Goal: Information Seeking & Learning: Compare options

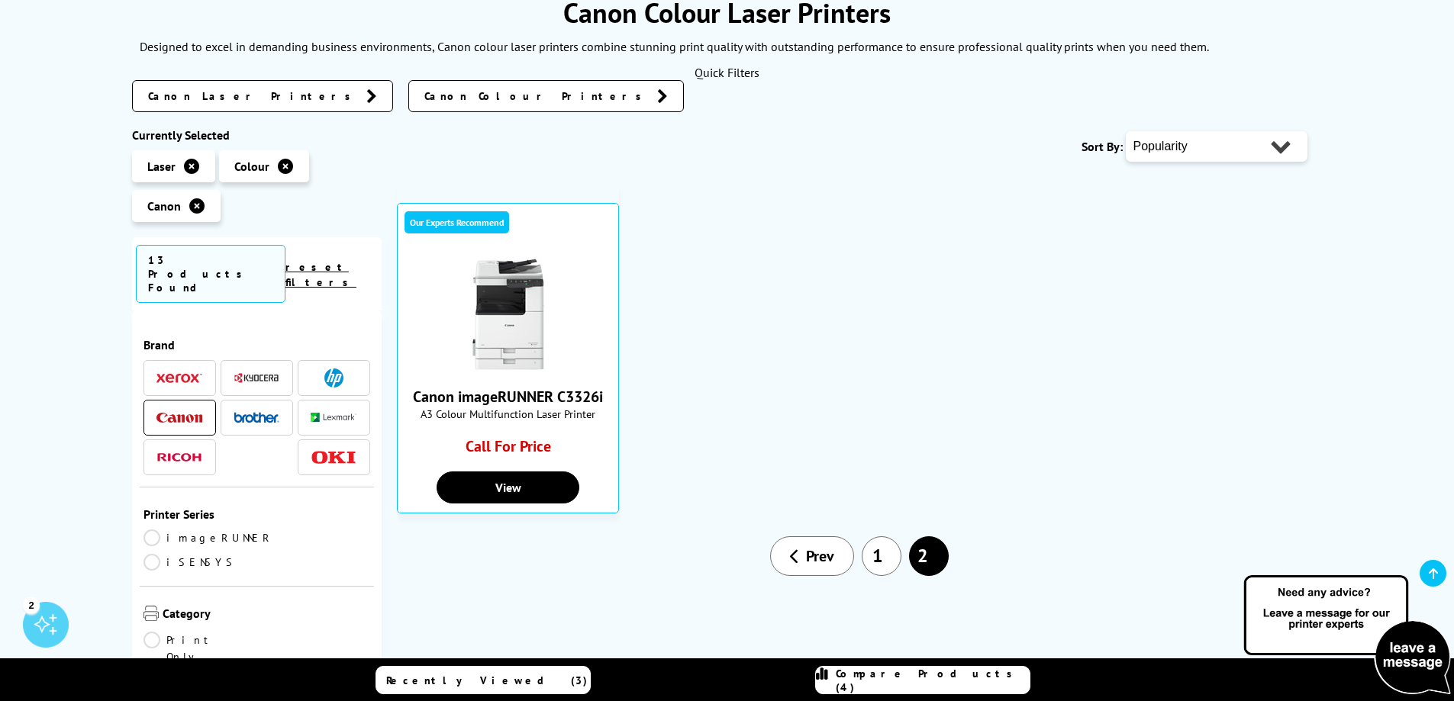
scroll to position [229, 0]
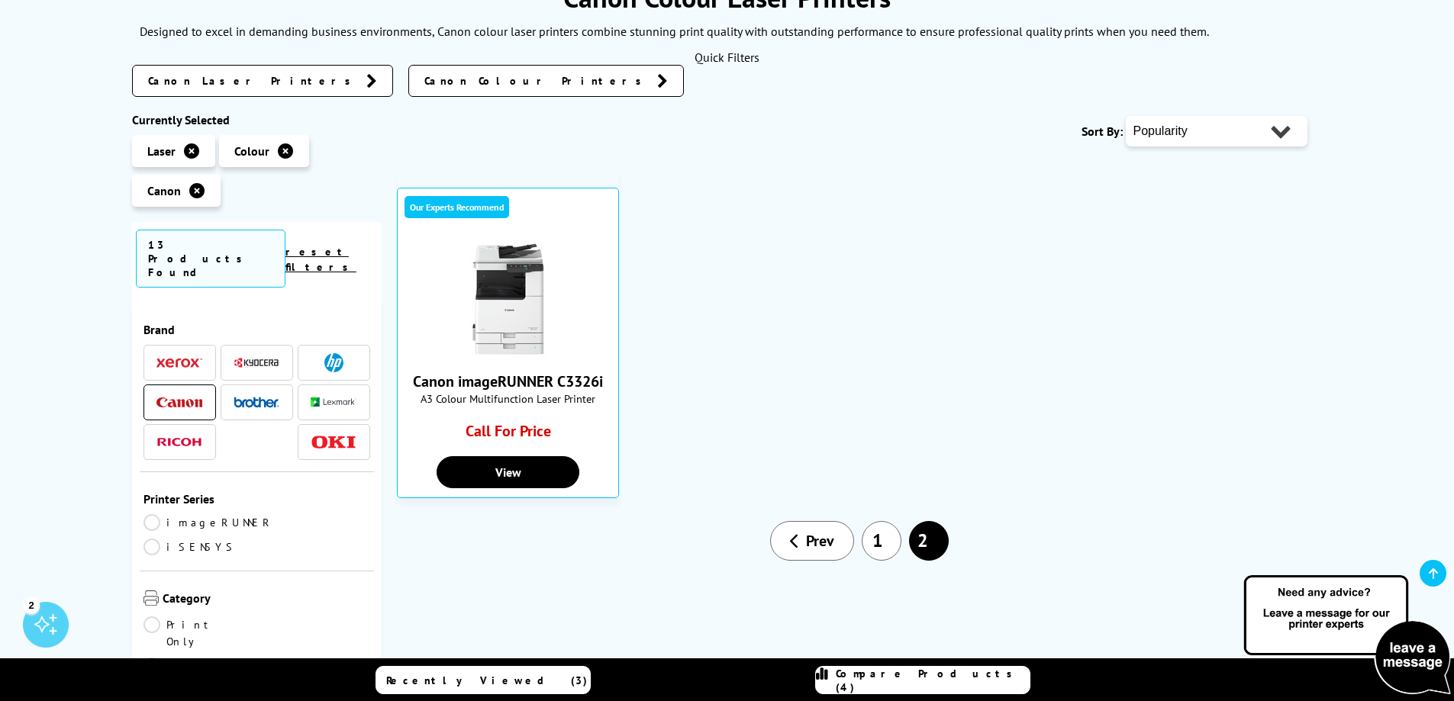
click at [878, 542] on link "1" at bounding box center [882, 541] width 40 height 40
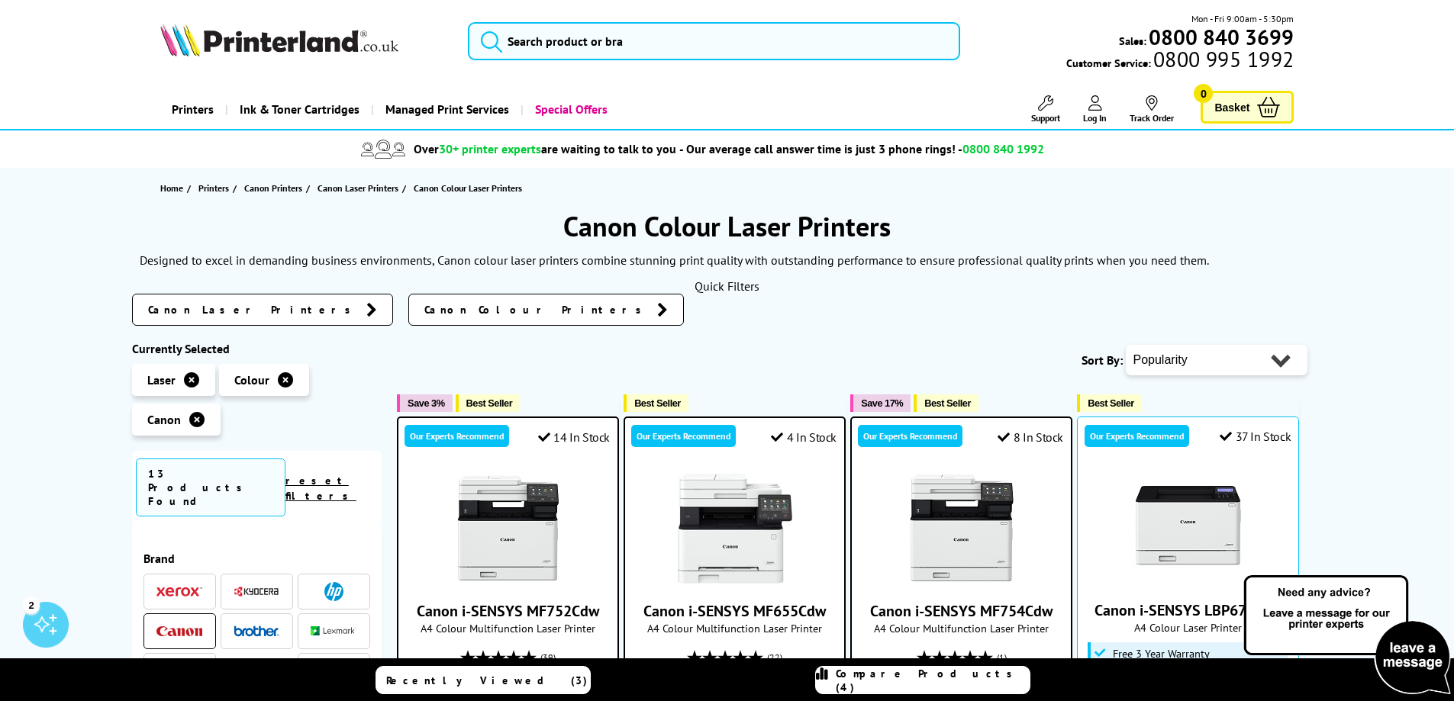
click at [938, 682] on span "Compare Products (4)" at bounding box center [933, 680] width 194 height 27
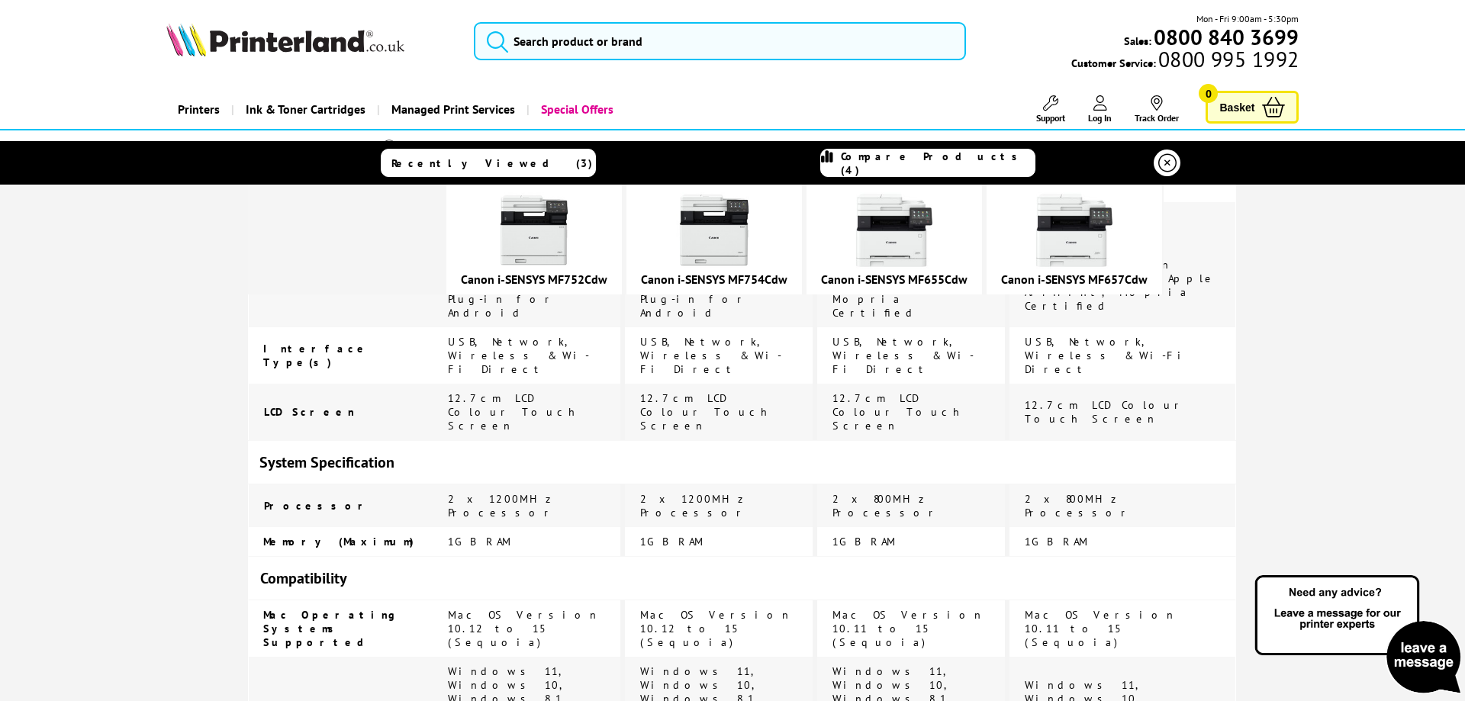
scroll to position [2381, 0]
click at [918, 163] on span "Compare Products (4)" at bounding box center [938, 163] width 194 height 27
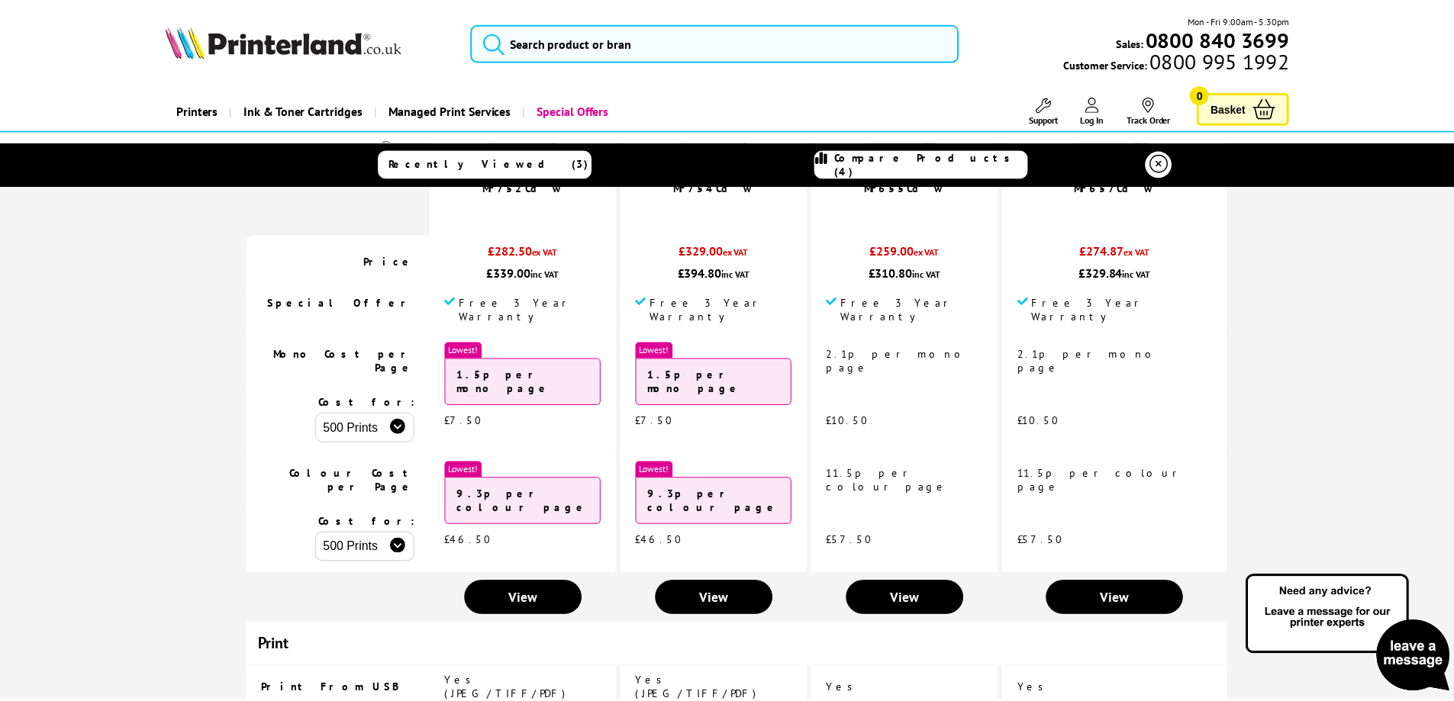
scroll to position [0, 0]
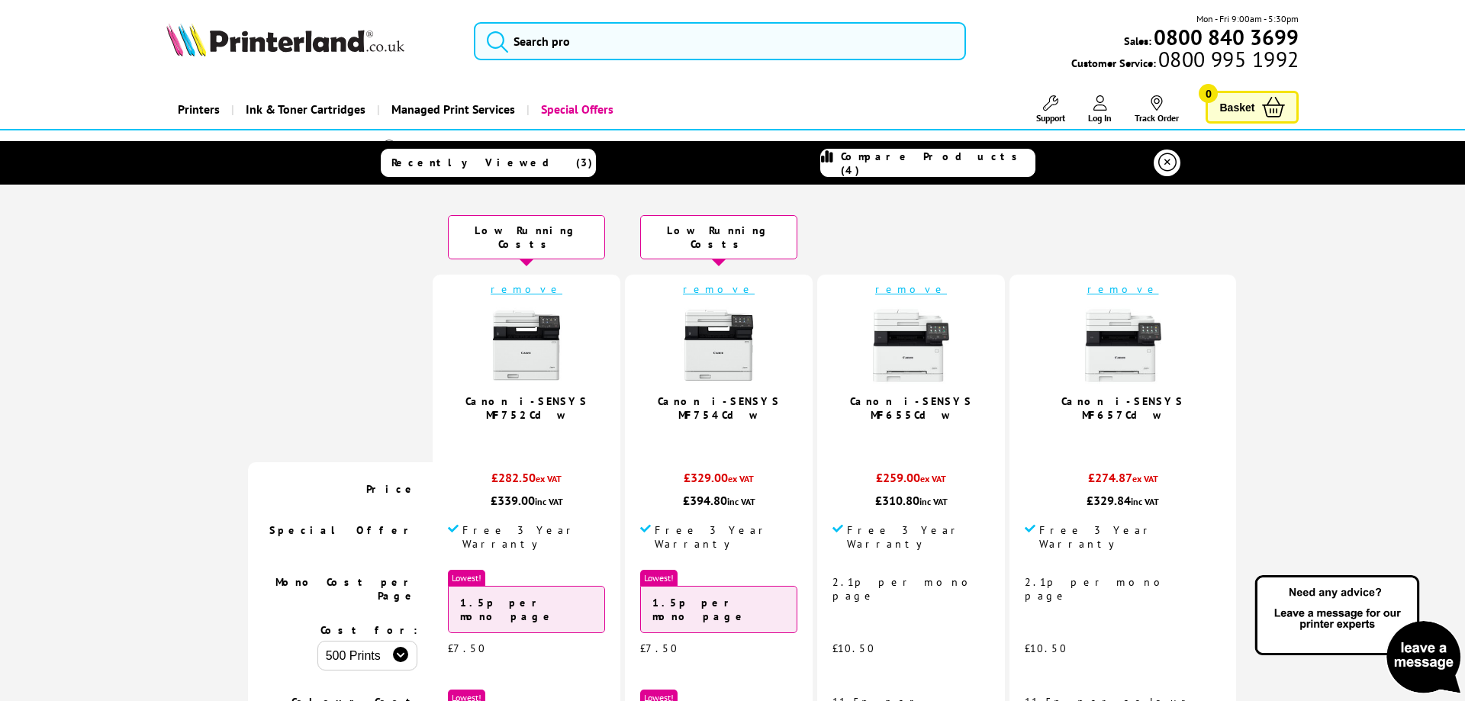
click at [1159, 165] on icon at bounding box center [1168, 162] width 18 height 18
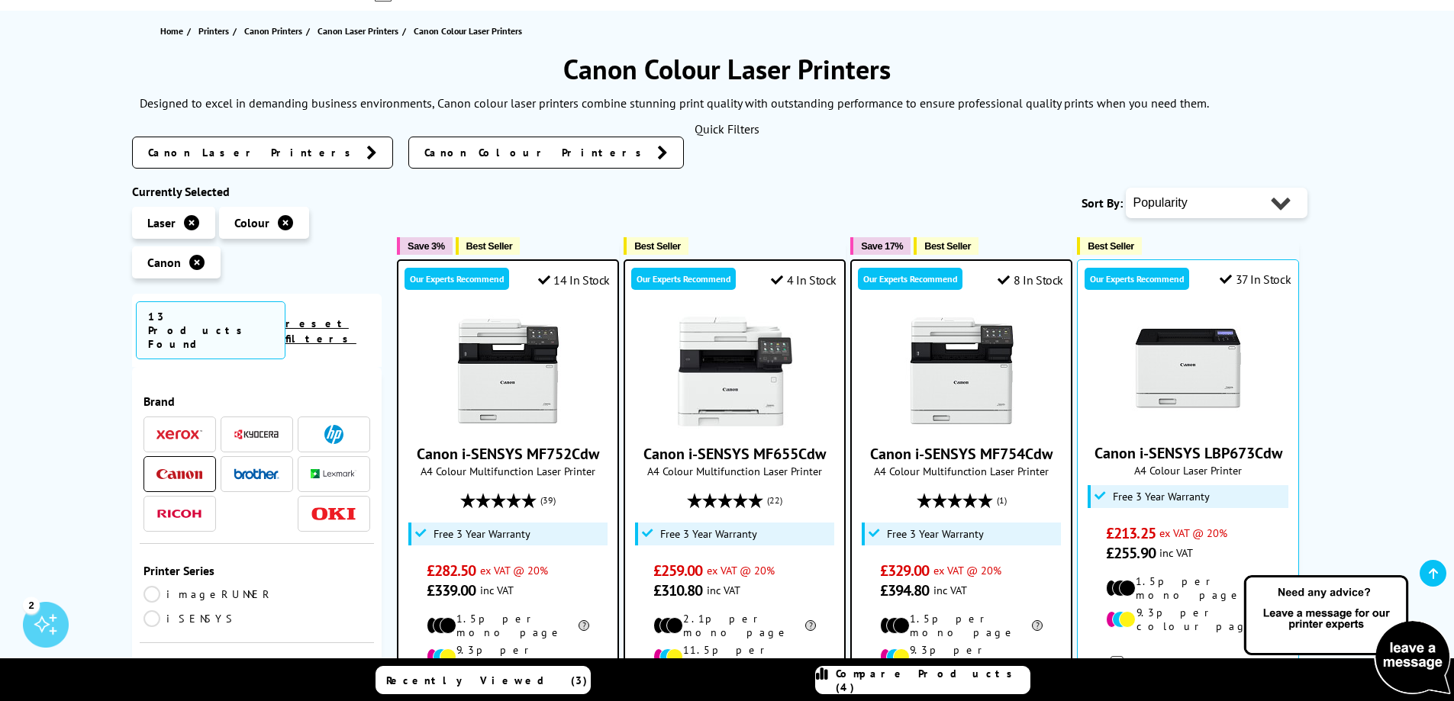
scroll to position [153, 0]
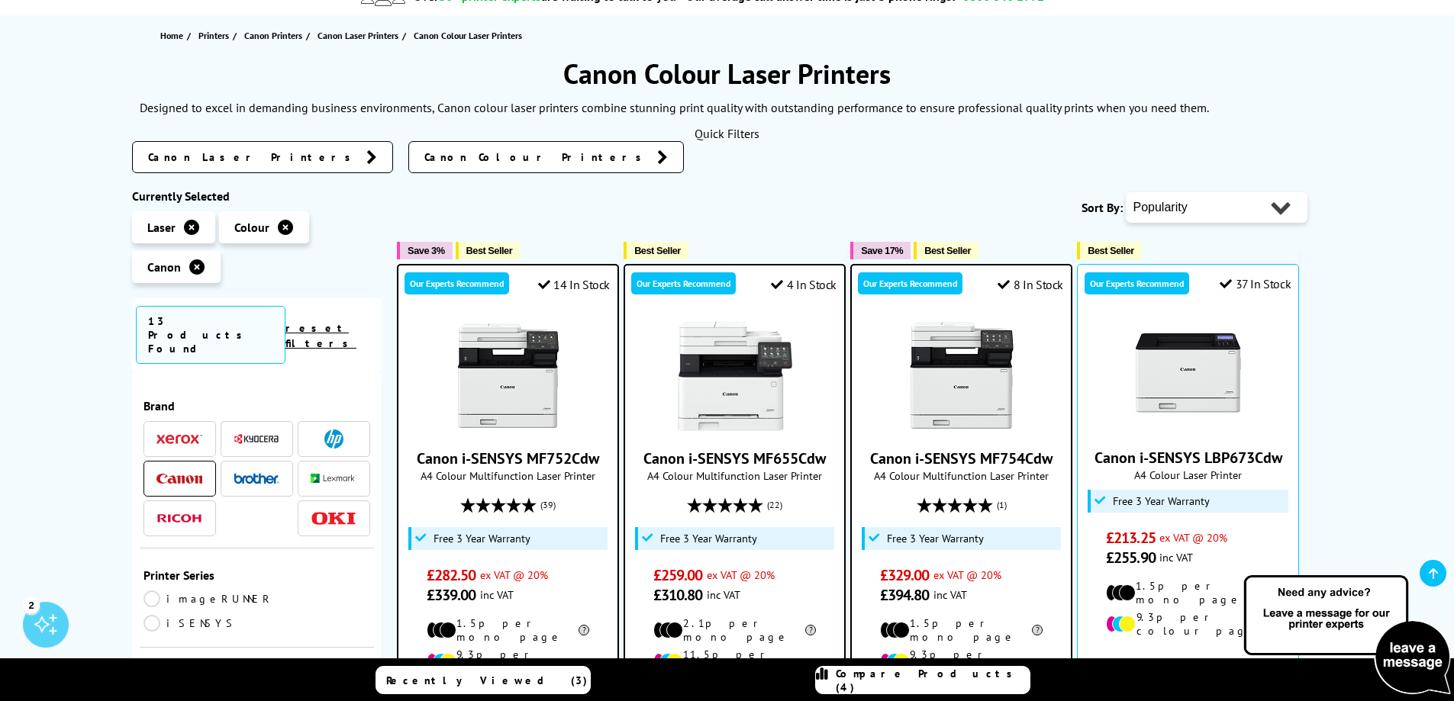
click at [156, 398] on span "Brand" at bounding box center [256, 405] width 227 height 15
click at [250, 469] on span at bounding box center [257, 478] width 46 height 19
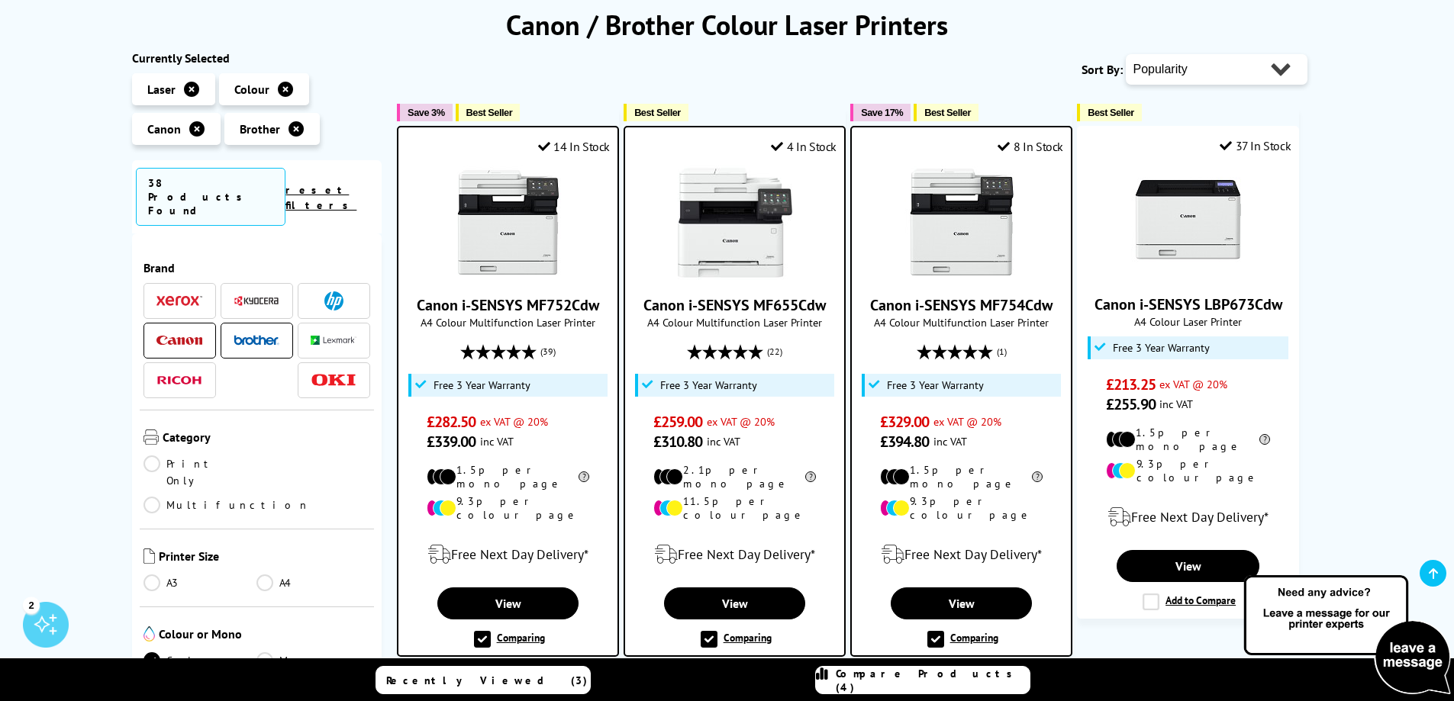
scroll to position [229, 0]
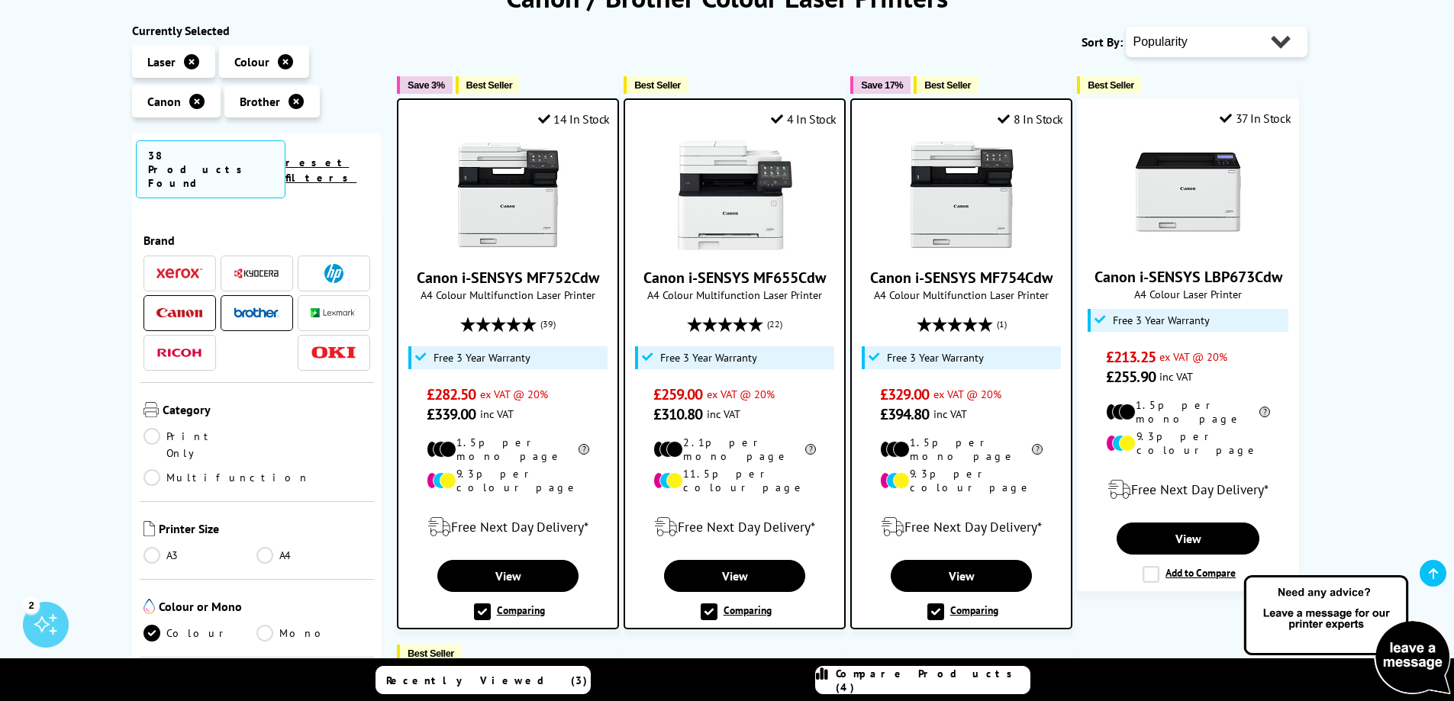
click at [707, 604] on label "Comparing" at bounding box center [736, 612] width 71 height 17
click at [0, 0] on input "Comparing" at bounding box center [0, 0] width 0 height 0
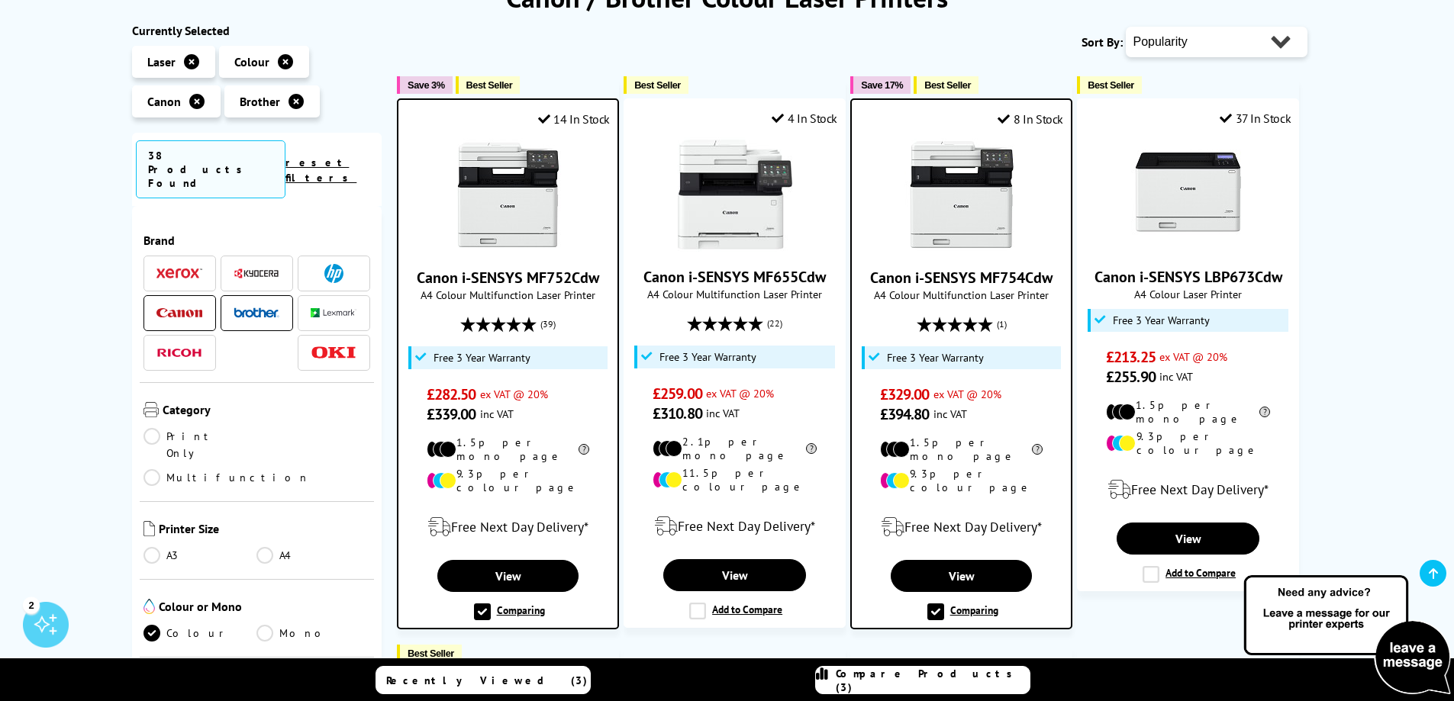
click at [483, 604] on label "Comparing" at bounding box center [509, 612] width 71 height 17
click at [0, 0] on input "Comparing" at bounding box center [0, 0] width 0 height 0
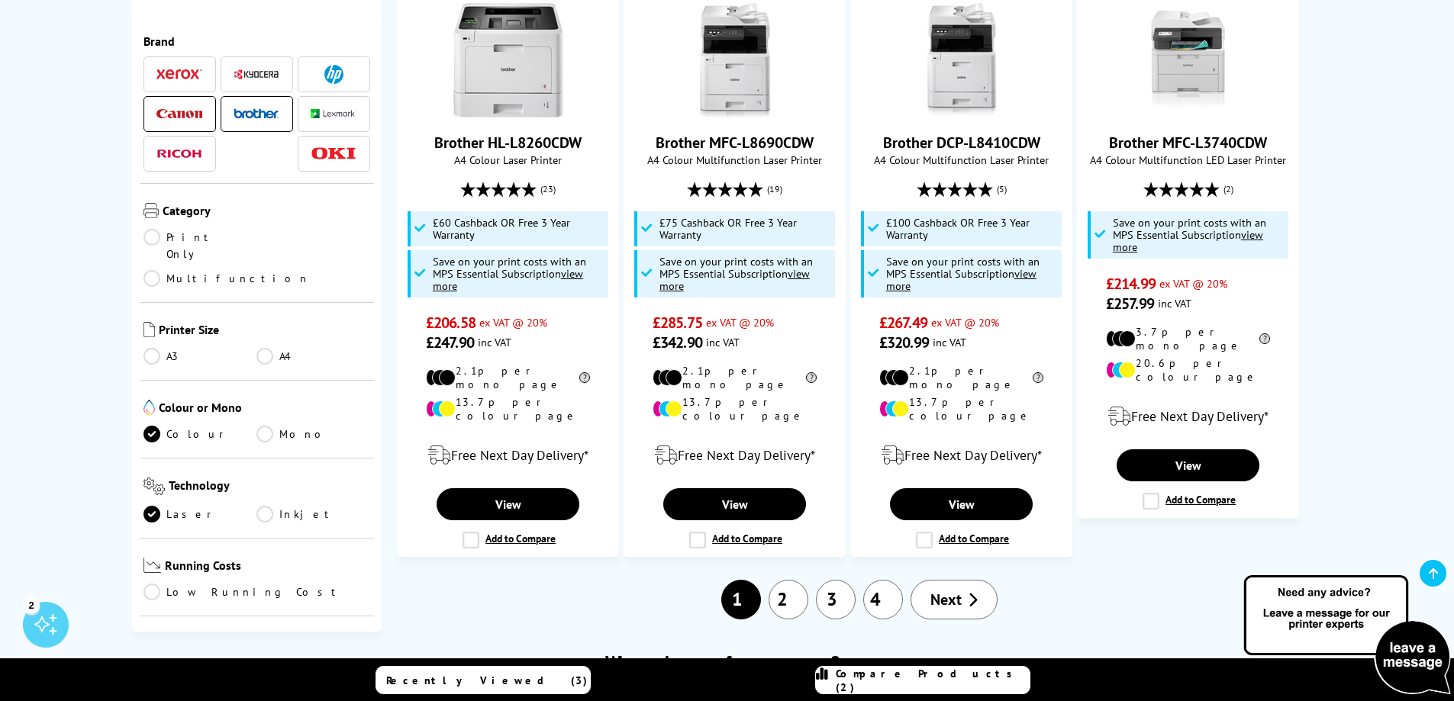
scroll to position [1603, 0]
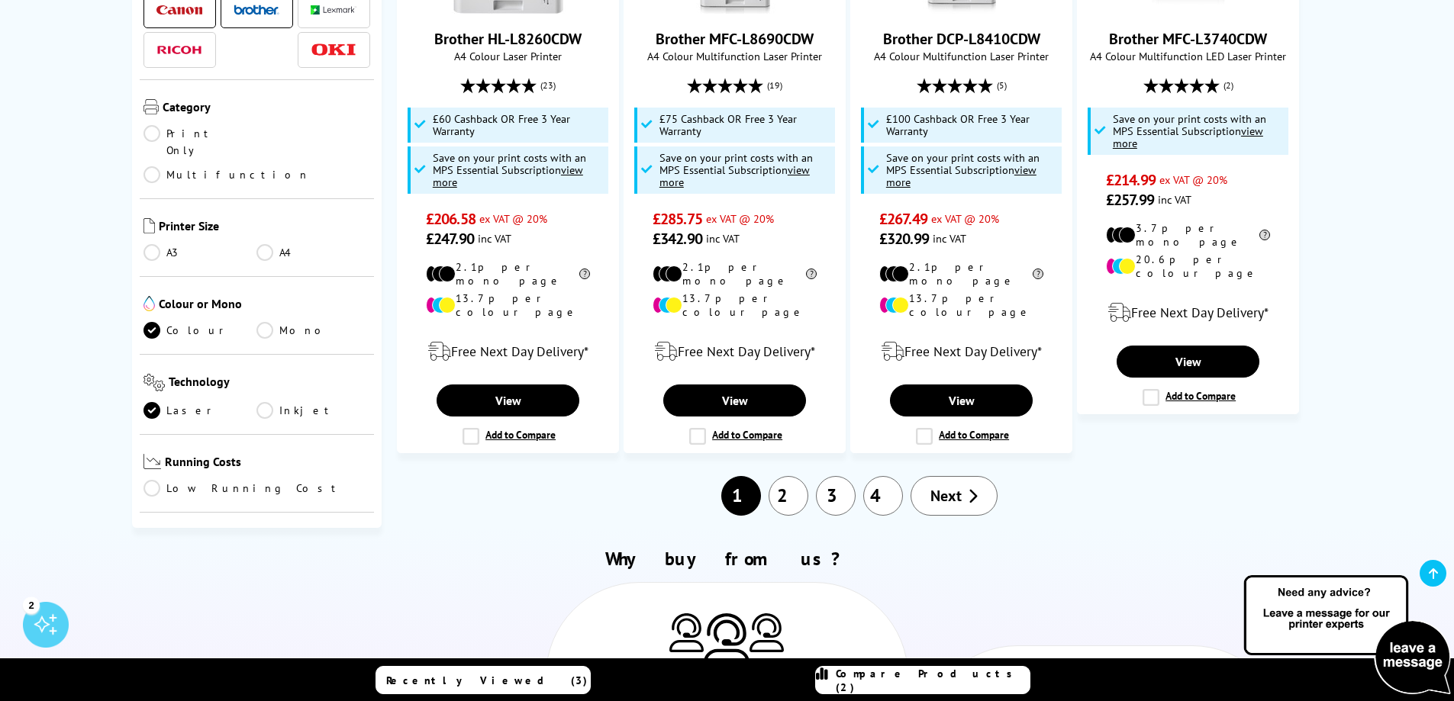
click at [798, 476] on link "2" at bounding box center [789, 496] width 40 height 40
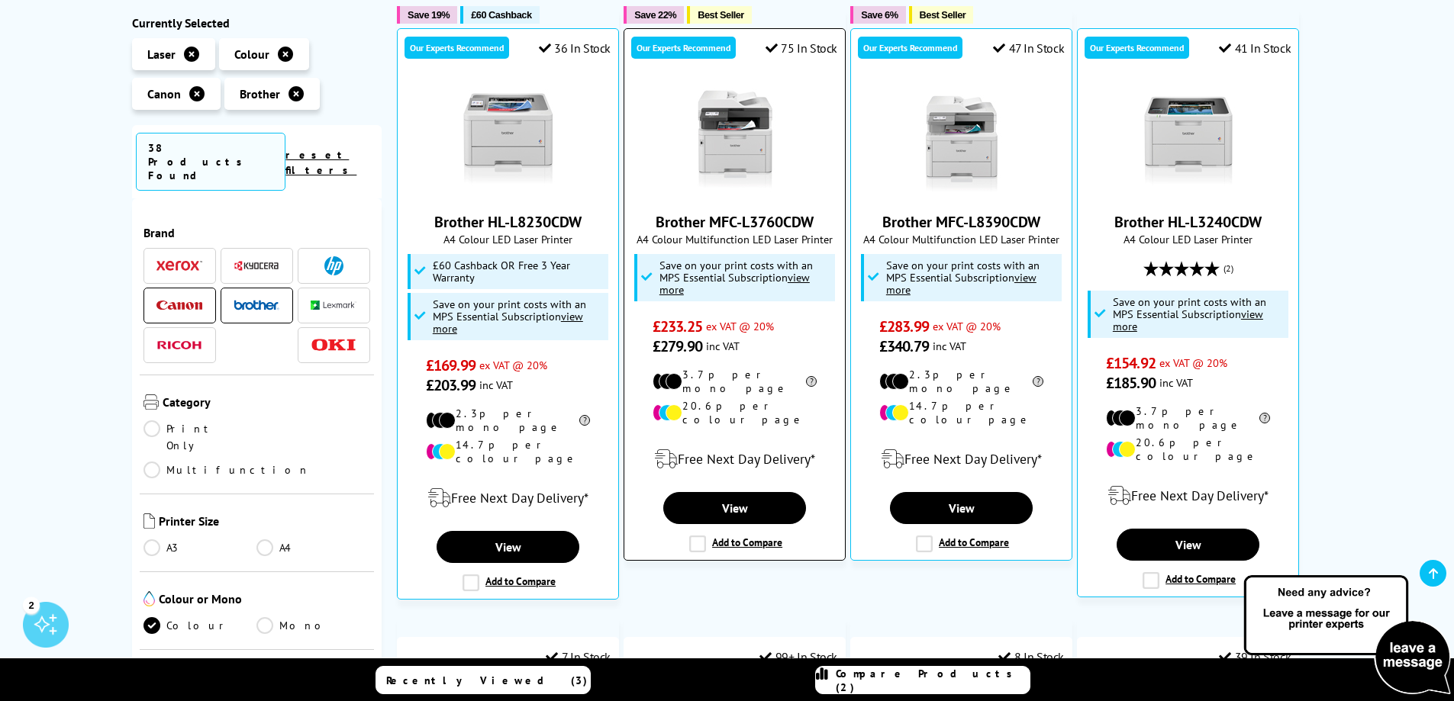
scroll to position [305, 0]
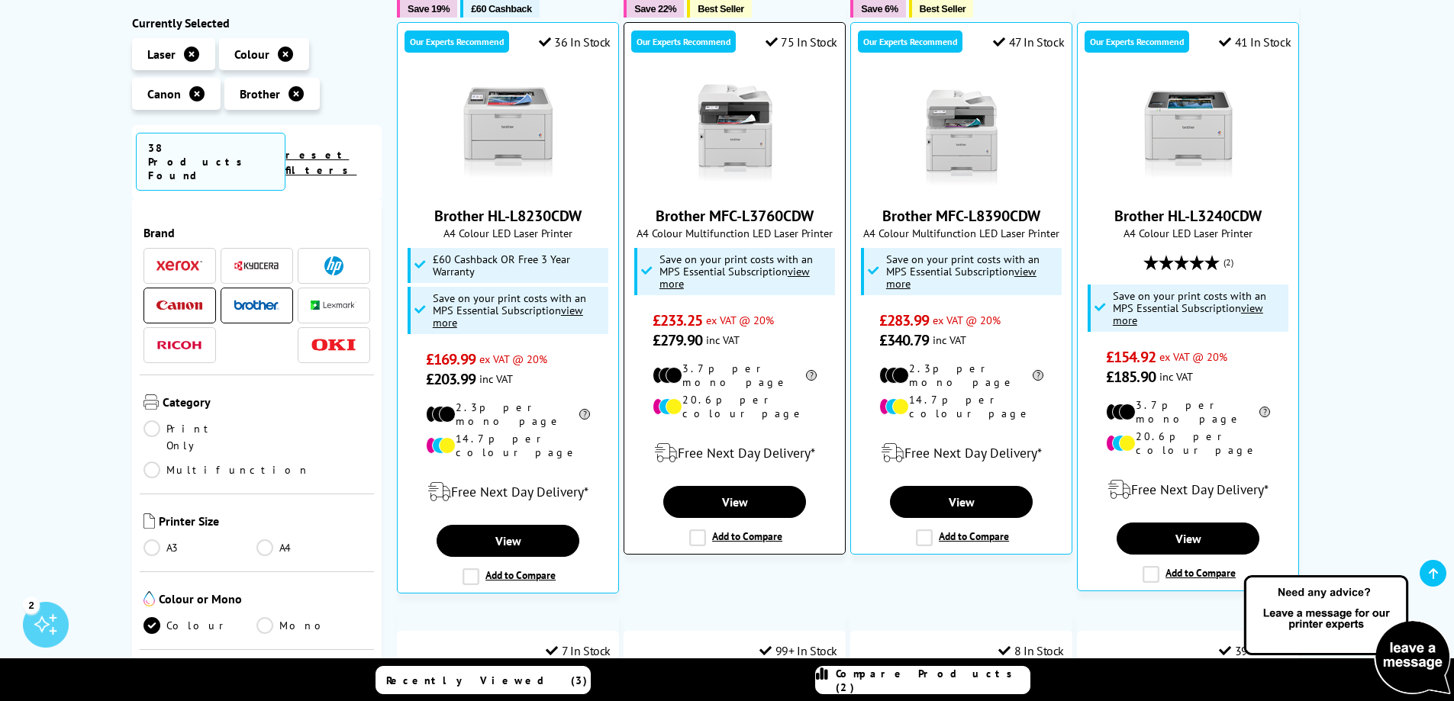
click at [696, 530] on label "Add to Compare" at bounding box center [735, 538] width 93 height 17
click at [0, 0] on input "Add to Compare" at bounding box center [0, 0] width 0 height 0
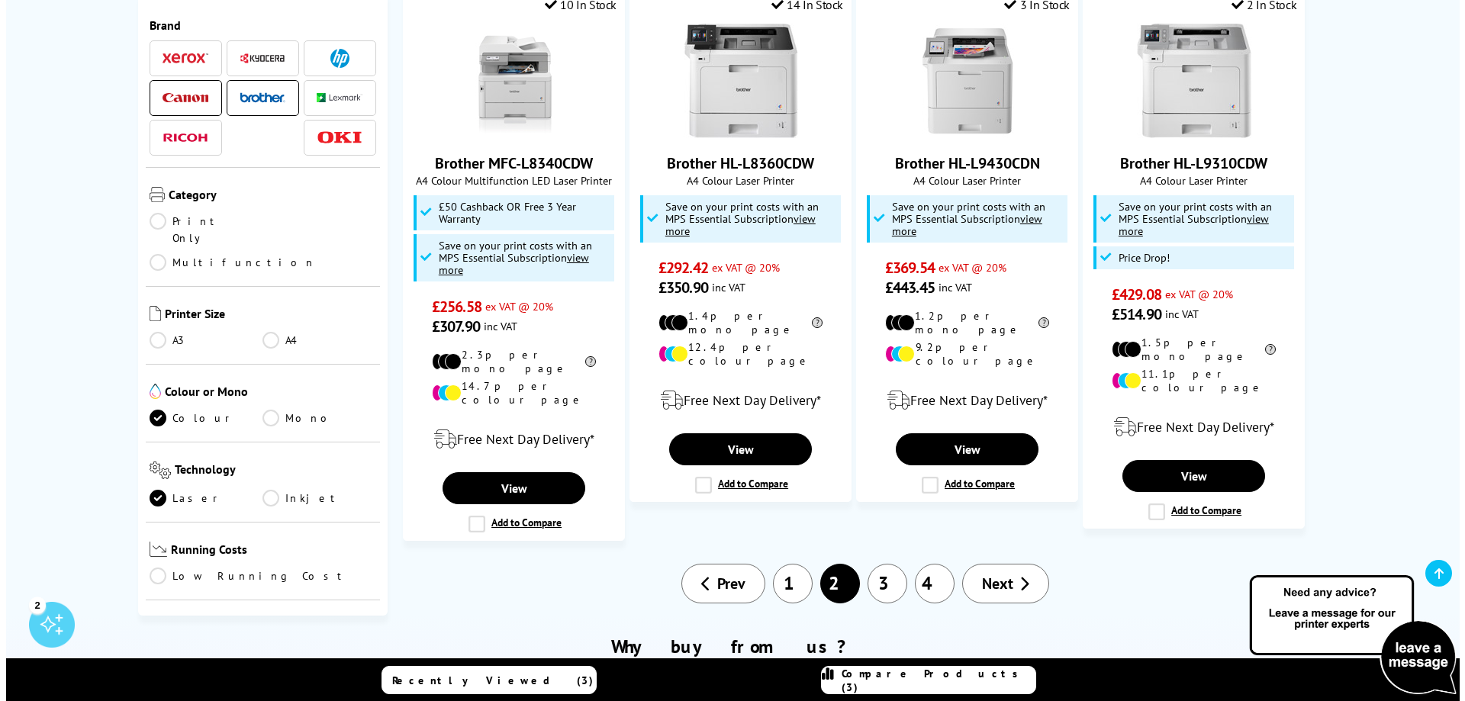
scroll to position [1551, 0]
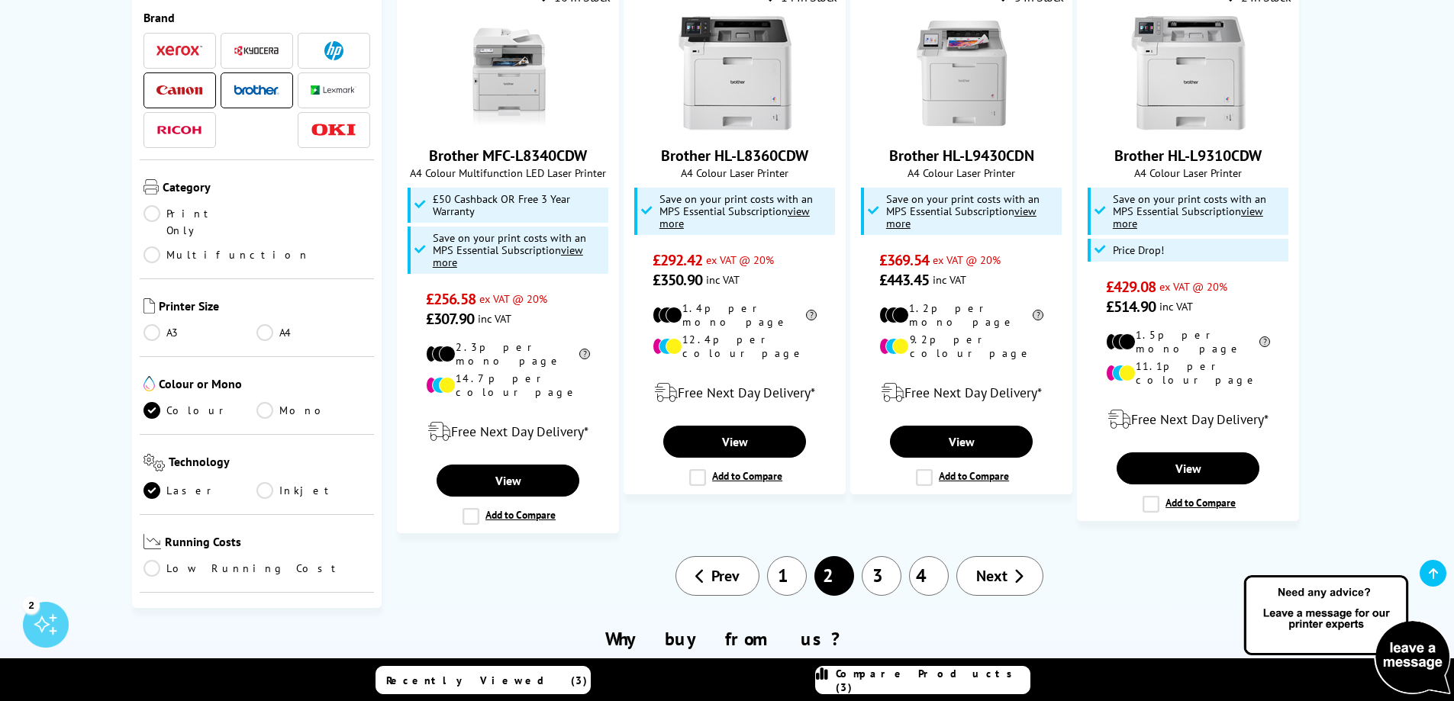
click at [958, 678] on span "Compare Products (3)" at bounding box center [933, 680] width 194 height 27
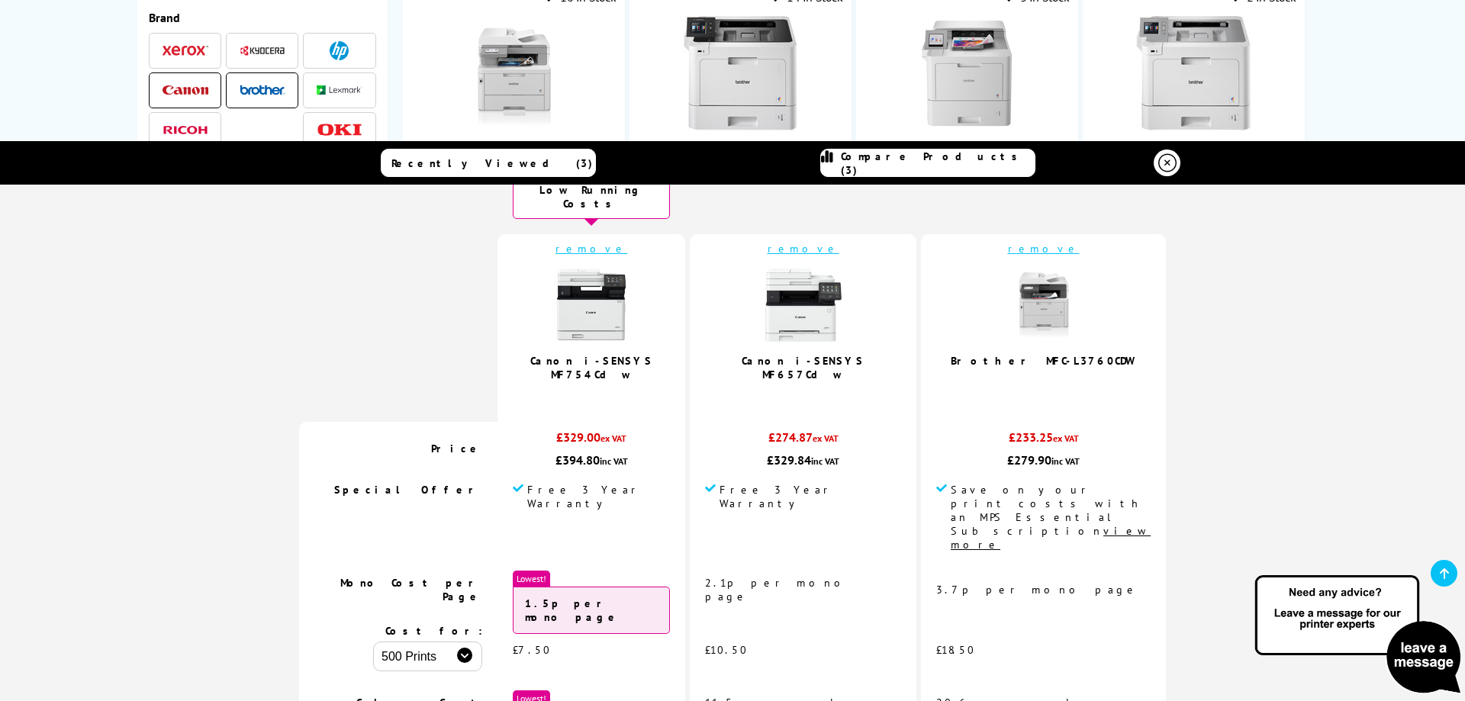
scroll to position [76, 0]
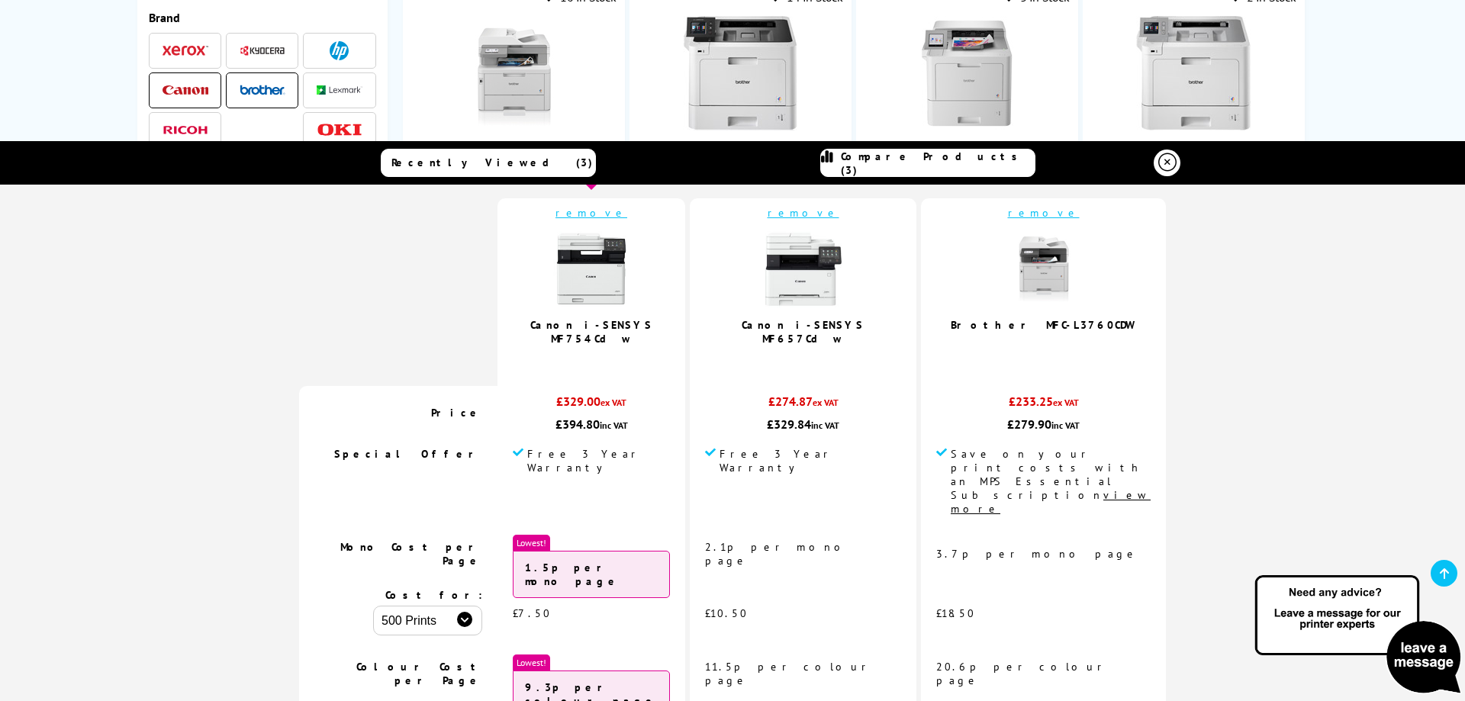
click at [834, 206] on link "remove" at bounding box center [804, 213] width 72 height 14
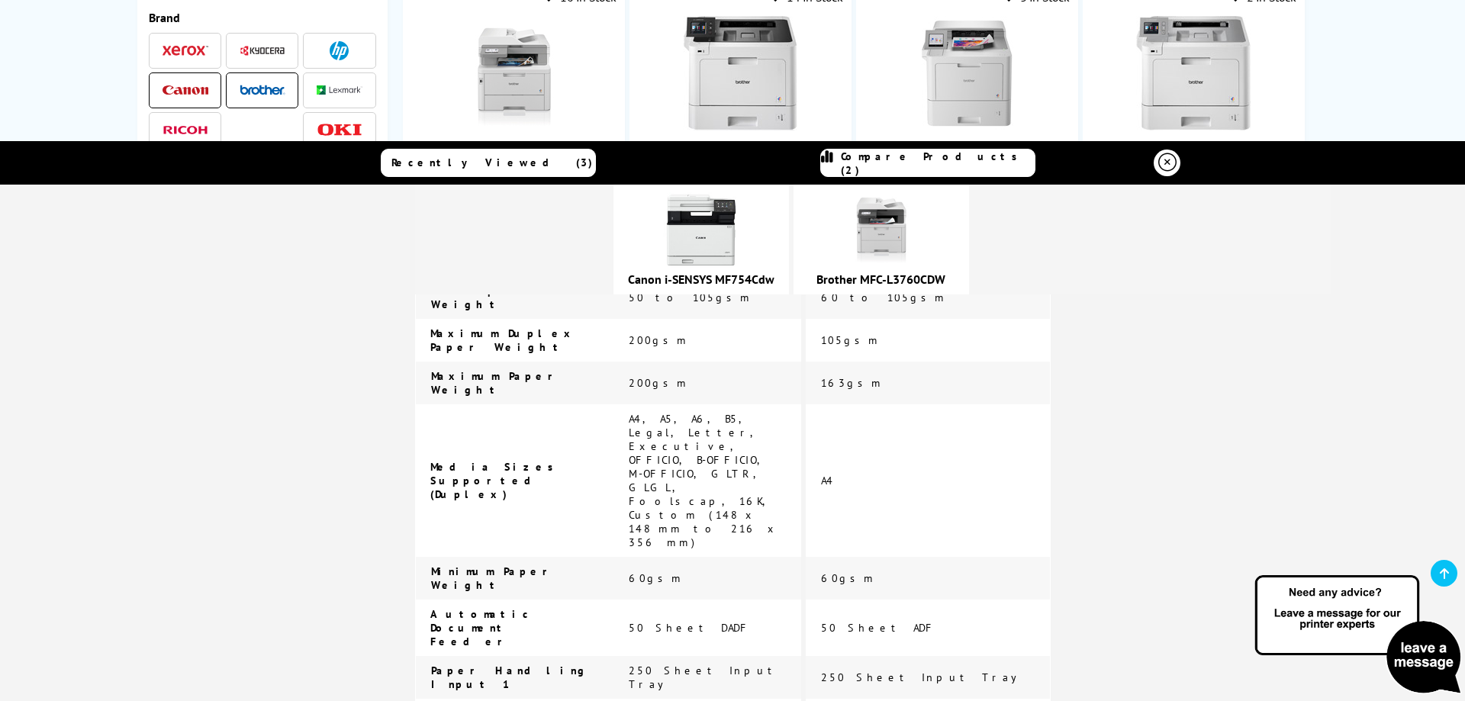
scroll to position [2845, 0]
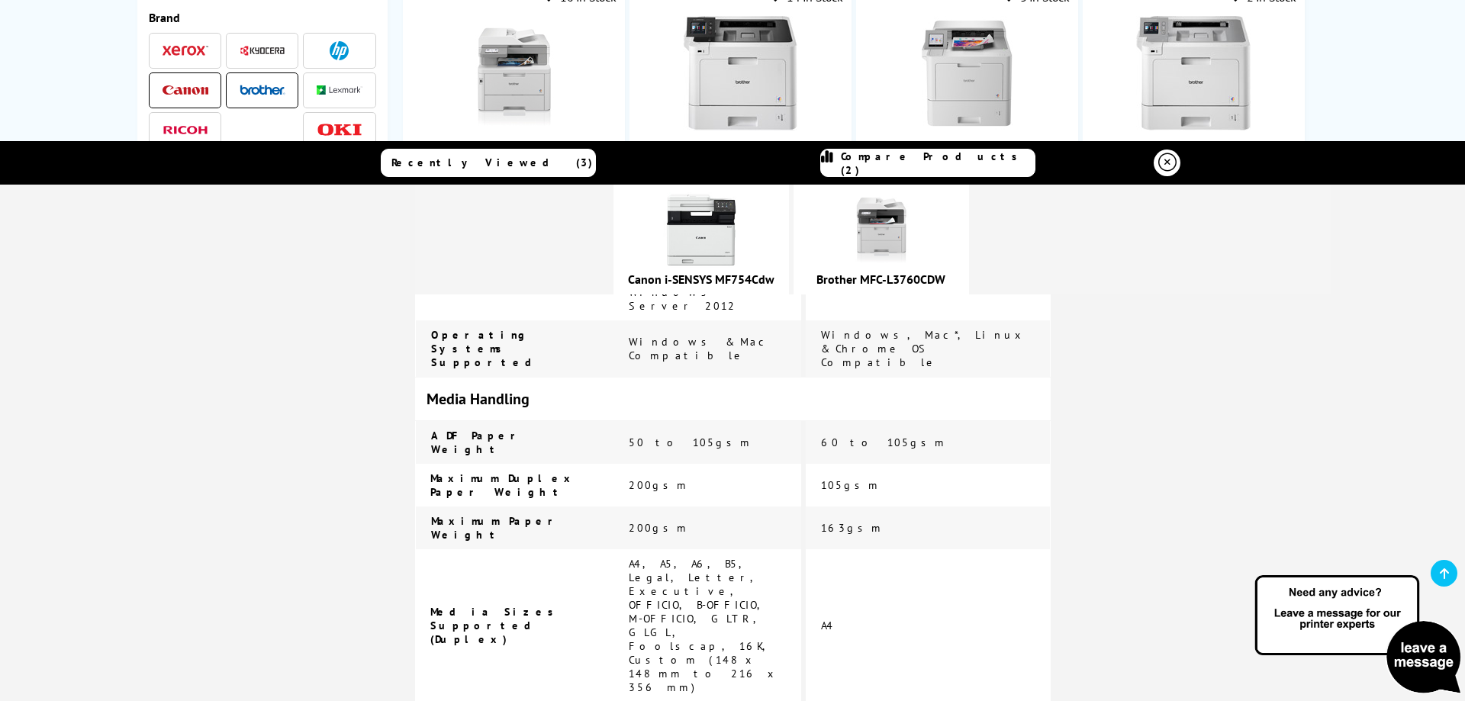
click at [1447, 572] on icon at bounding box center [1444, 574] width 9 height 12
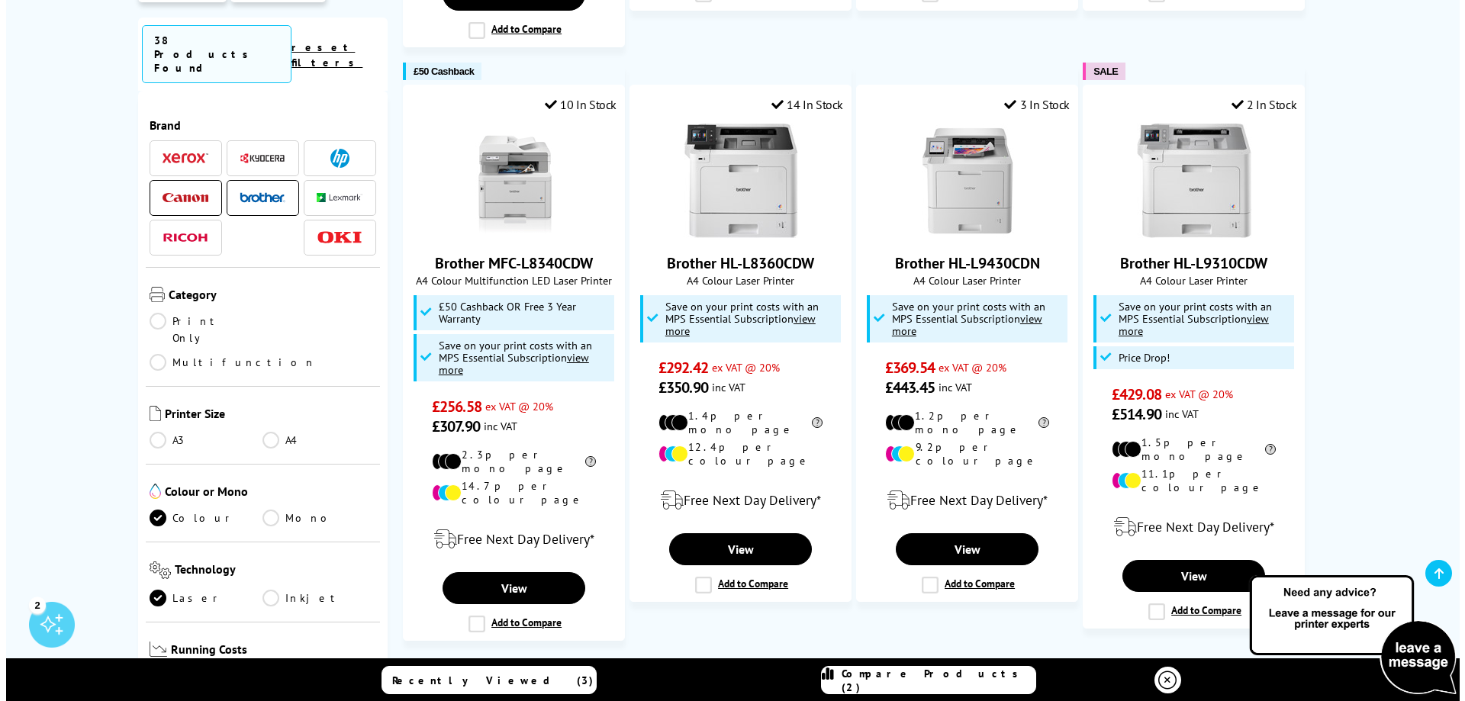
scroll to position [1439, 0]
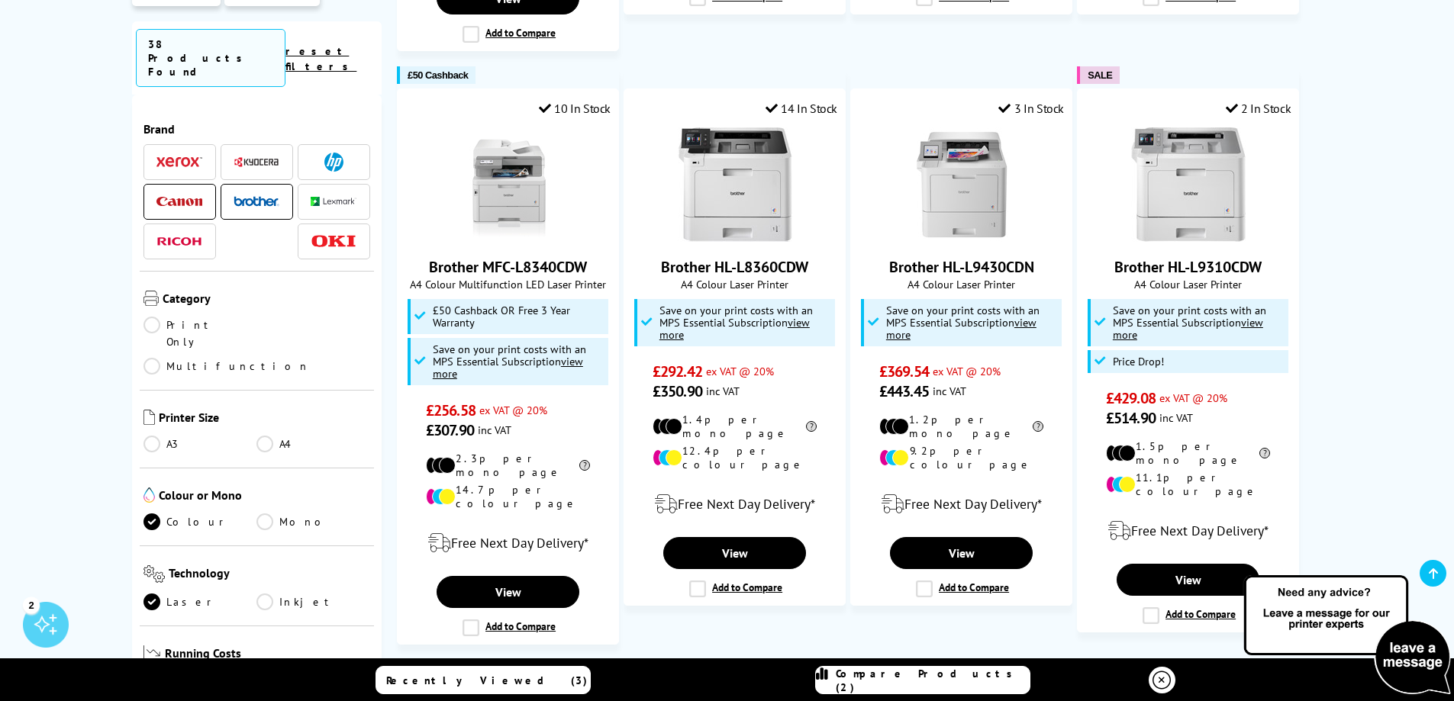
click at [975, 686] on span "Compare Products (2)" at bounding box center [933, 680] width 194 height 27
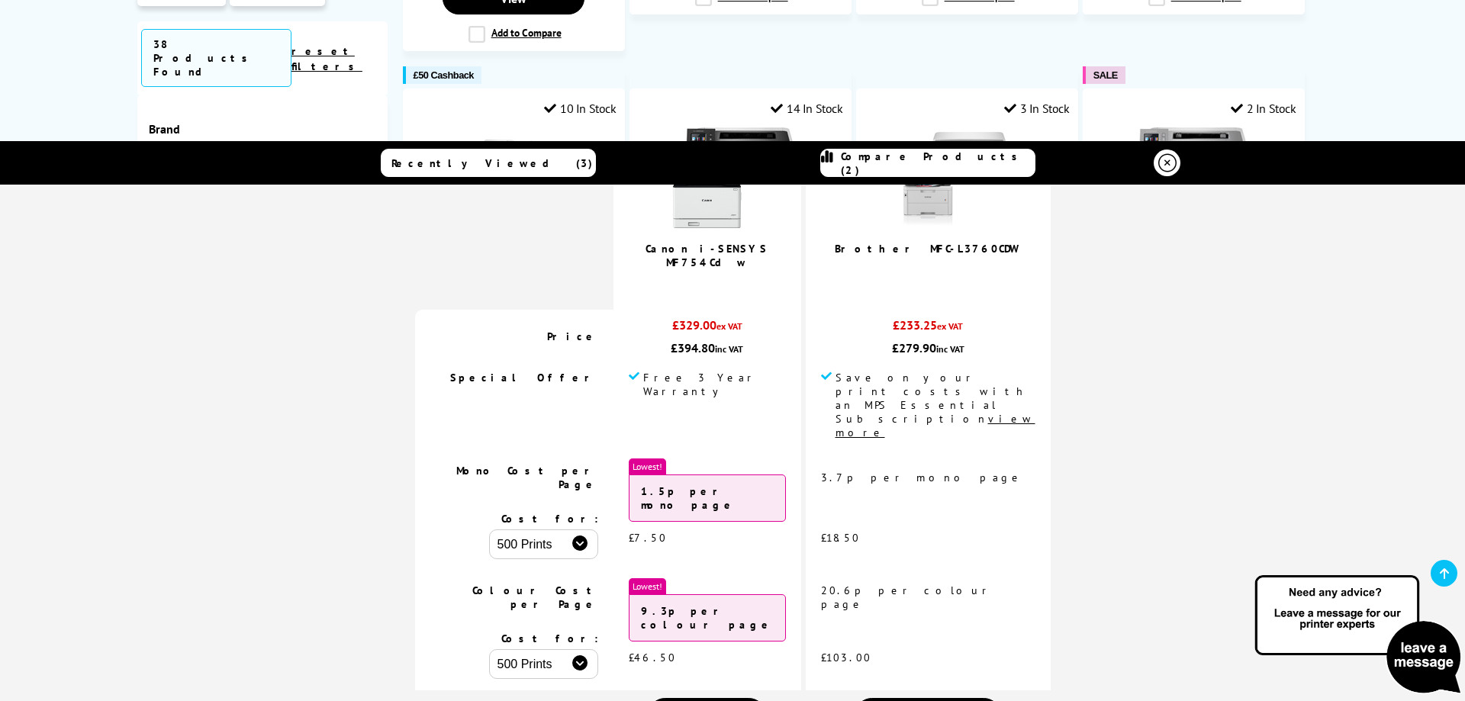
scroll to position [76, 0]
